Goal: Check status: Check status

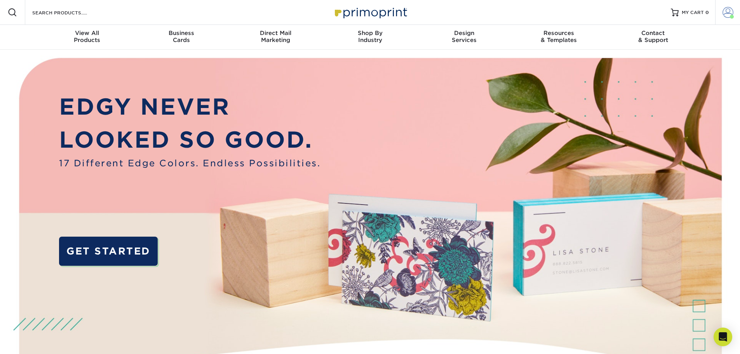
click at [722, 11] on link "Account" at bounding box center [727, 12] width 25 height 25
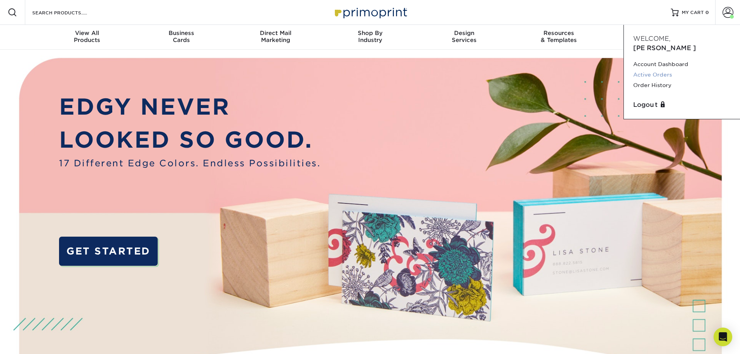
click at [643, 70] on link "Active Orders" at bounding box center [682, 75] width 98 height 10
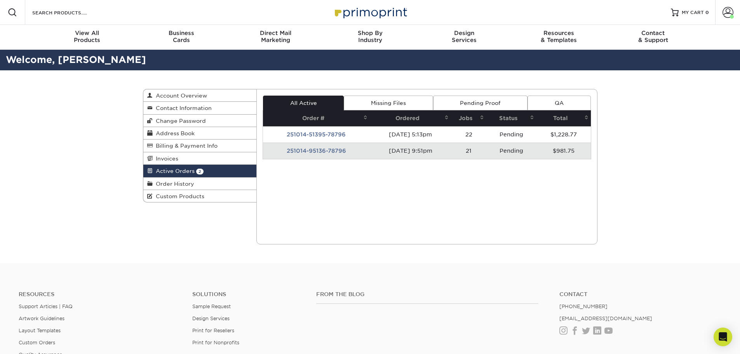
click at [176, 181] on span "Order History" at bounding box center [174, 184] width 42 height 6
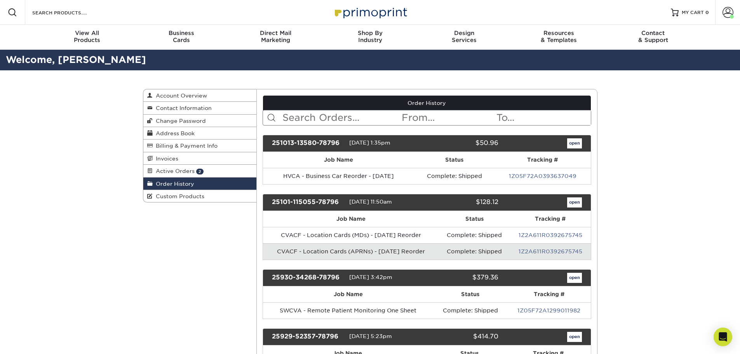
click at [375, 118] on input "text" at bounding box center [341, 117] width 119 height 15
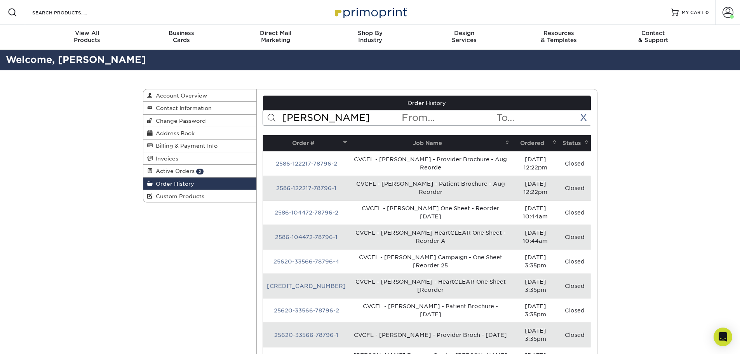
type input "lake nona"
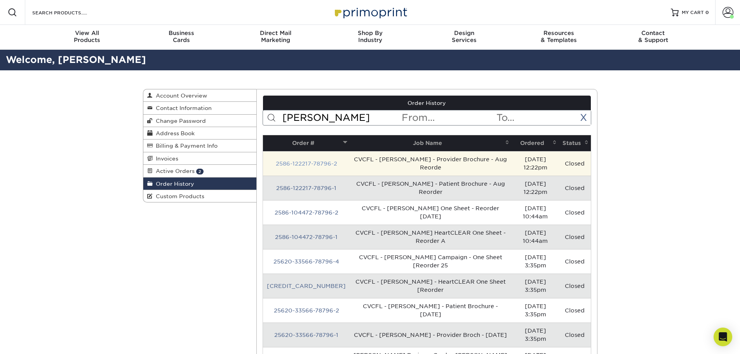
click at [319, 166] on link "2586-122217-78796-2" at bounding box center [306, 164] width 61 height 6
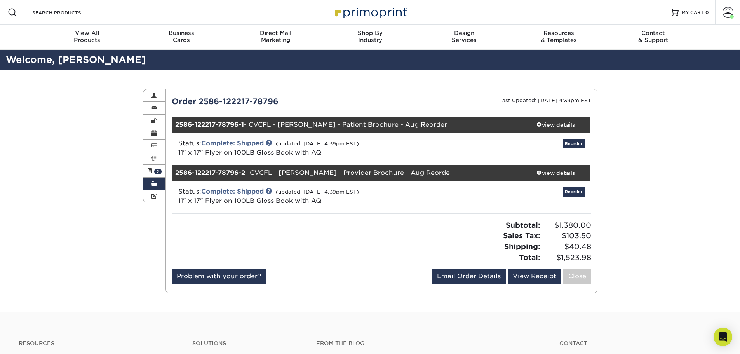
click at [157, 183] on span at bounding box center [154, 184] width 5 height 6
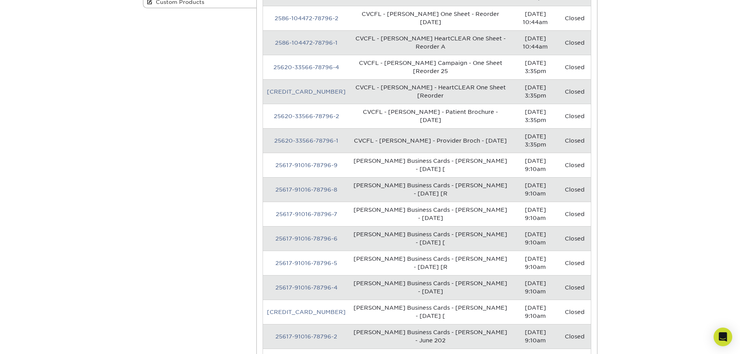
scroll to position [155, 0]
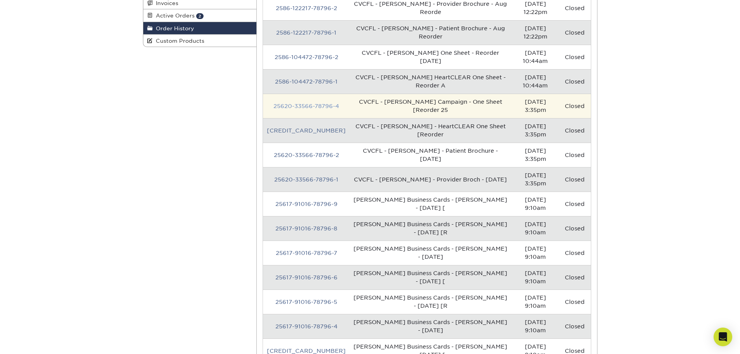
click at [309, 103] on link "25620-33566-78796-4" at bounding box center [307, 106] width 66 height 6
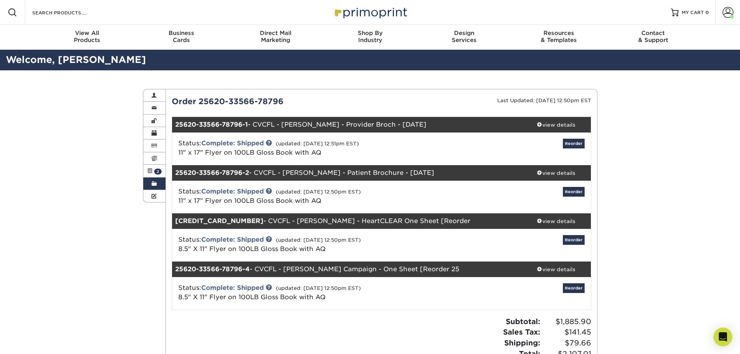
scroll to position [39, 0]
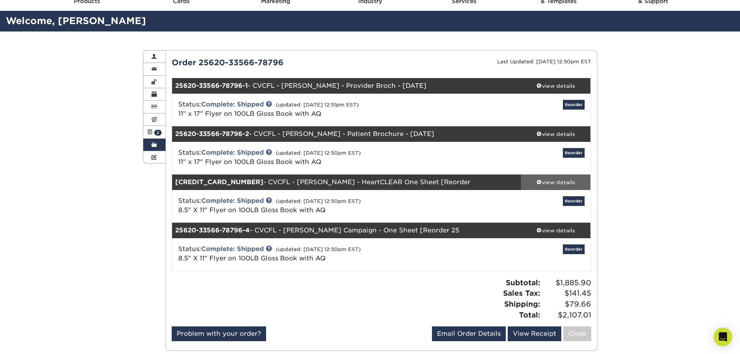
click at [557, 183] on div "view details" at bounding box center [556, 182] width 70 height 8
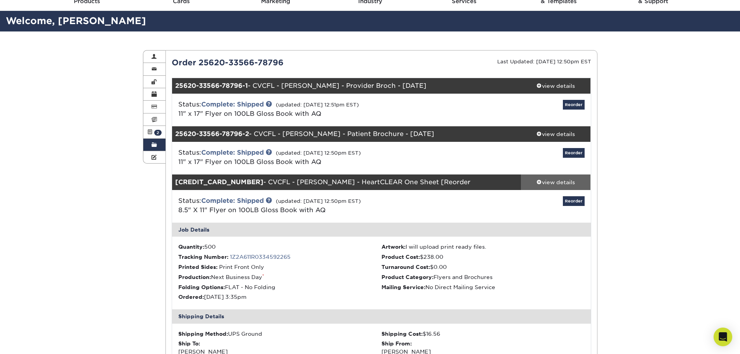
click at [557, 183] on div "view details" at bounding box center [556, 182] width 70 height 8
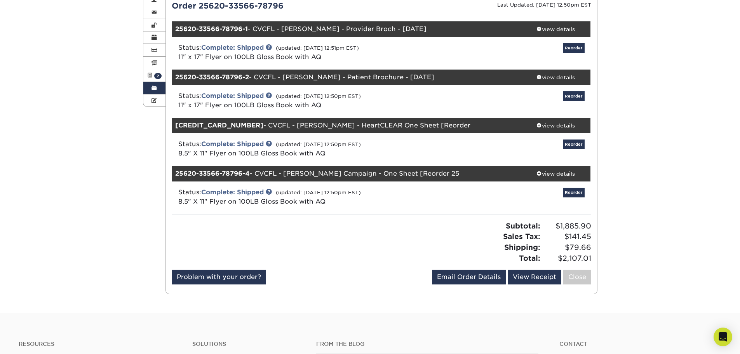
scroll to position [78, 0]
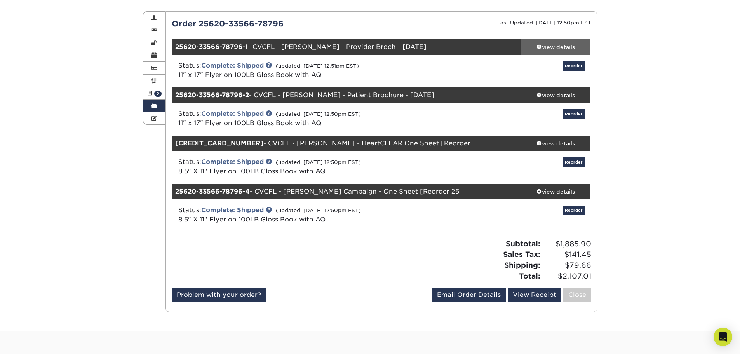
click at [562, 49] on div "view details" at bounding box center [556, 47] width 70 height 8
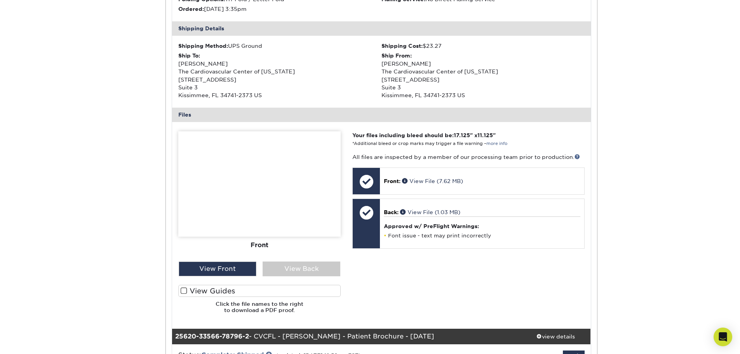
scroll to position [233, 0]
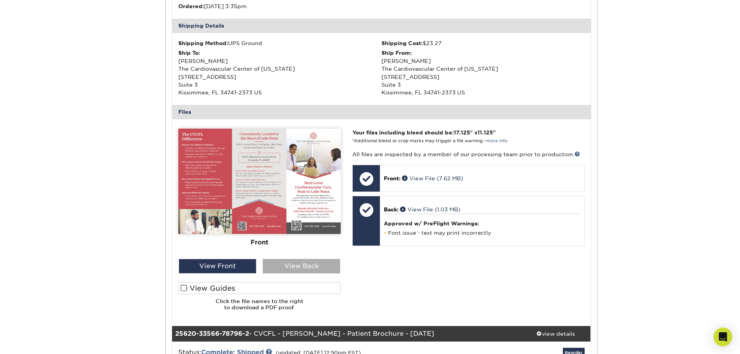
click at [307, 264] on div "View Back" at bounding box center [302, 266] width 78 height 15
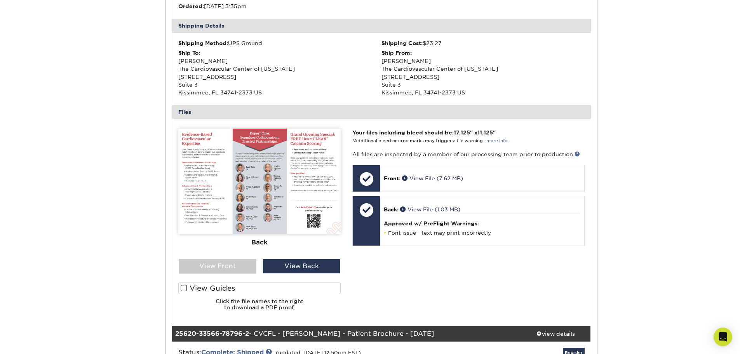
click at [263, 186] on img at bounding box center [259, 181] width 162 height 105
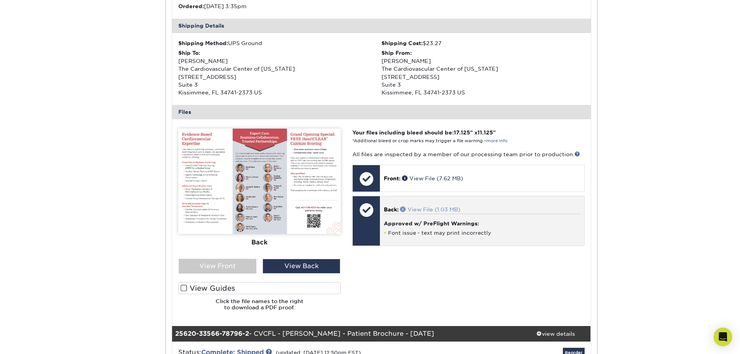
click at [443, 210] on link "View File (1.03 MB)" at bounding box center [430, 209] width 60 height 6
click at [421, 208] on link "View File (1.03 MB)" at bounding box center [430, 209] width 60 height 6
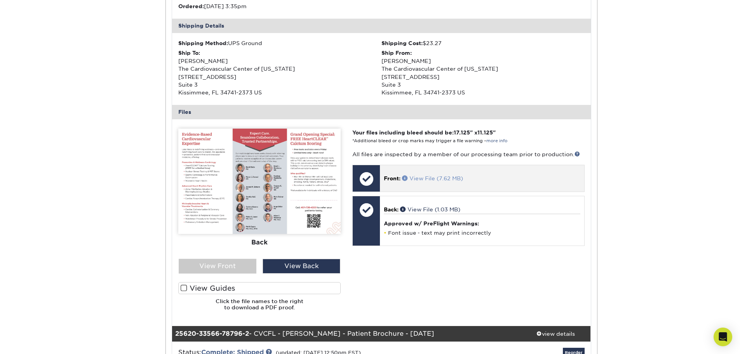
click at [424, 177] on link "View File (7.62 MB)" at bounding box center [432, 178] width 61 height 6
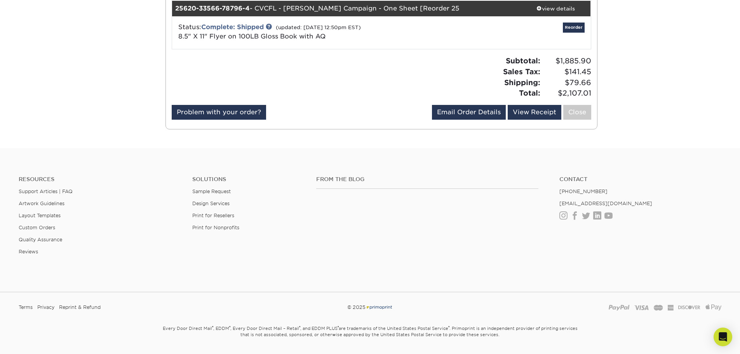
scroll to position [637, 0]
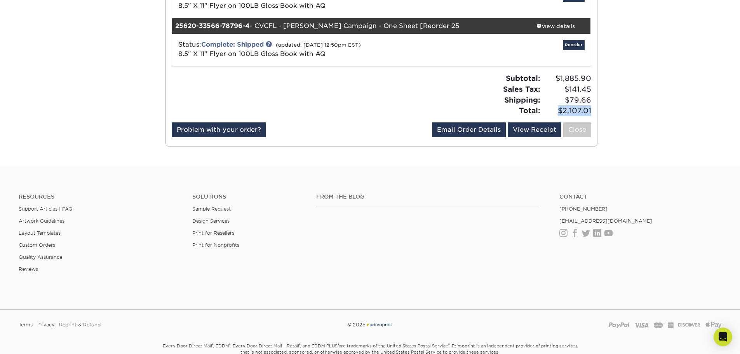
drag, startPoint x: 592, startPoint y: 109, endPoint x: 559, endPoint y: 112, distance: 33.6
click at [559, 112] on div "Subtotal: $1,885.90 Sales Tax: $141.45 Shipping: $79.66 Total: $2,107.01" at bounding box center [490, 94] width 216 height 43
copy span "$2,107.01"
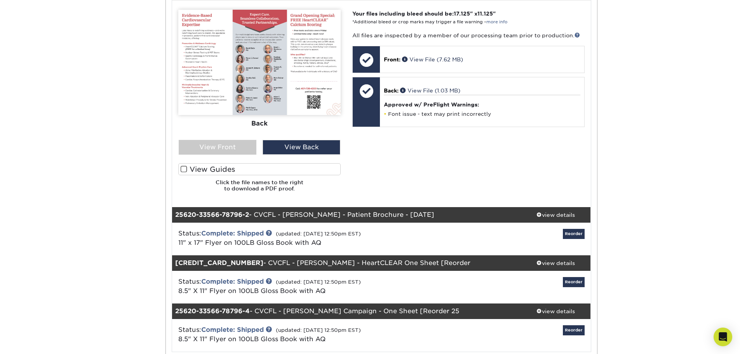
scroll to position [0, 0]
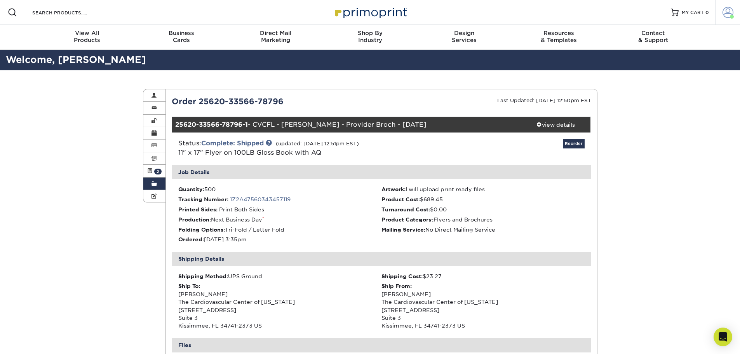
click at [728, 12] on span at bounding box center [728, 12] width 11 height 11
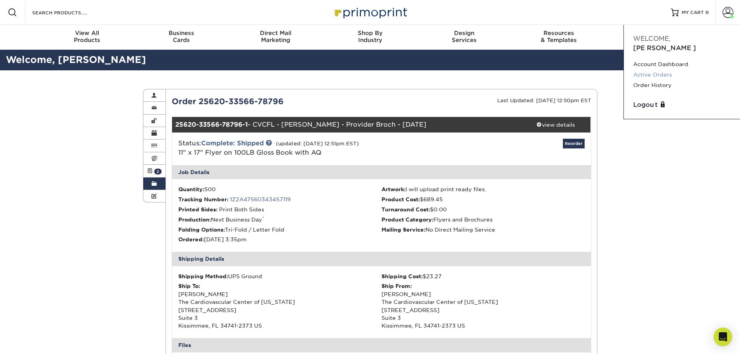
click at [658, 70] on link "Active Orders" at bounding box center [682, 75] width 98 height 10
